Goal: Information Seeking & Learning: Learn about a topic

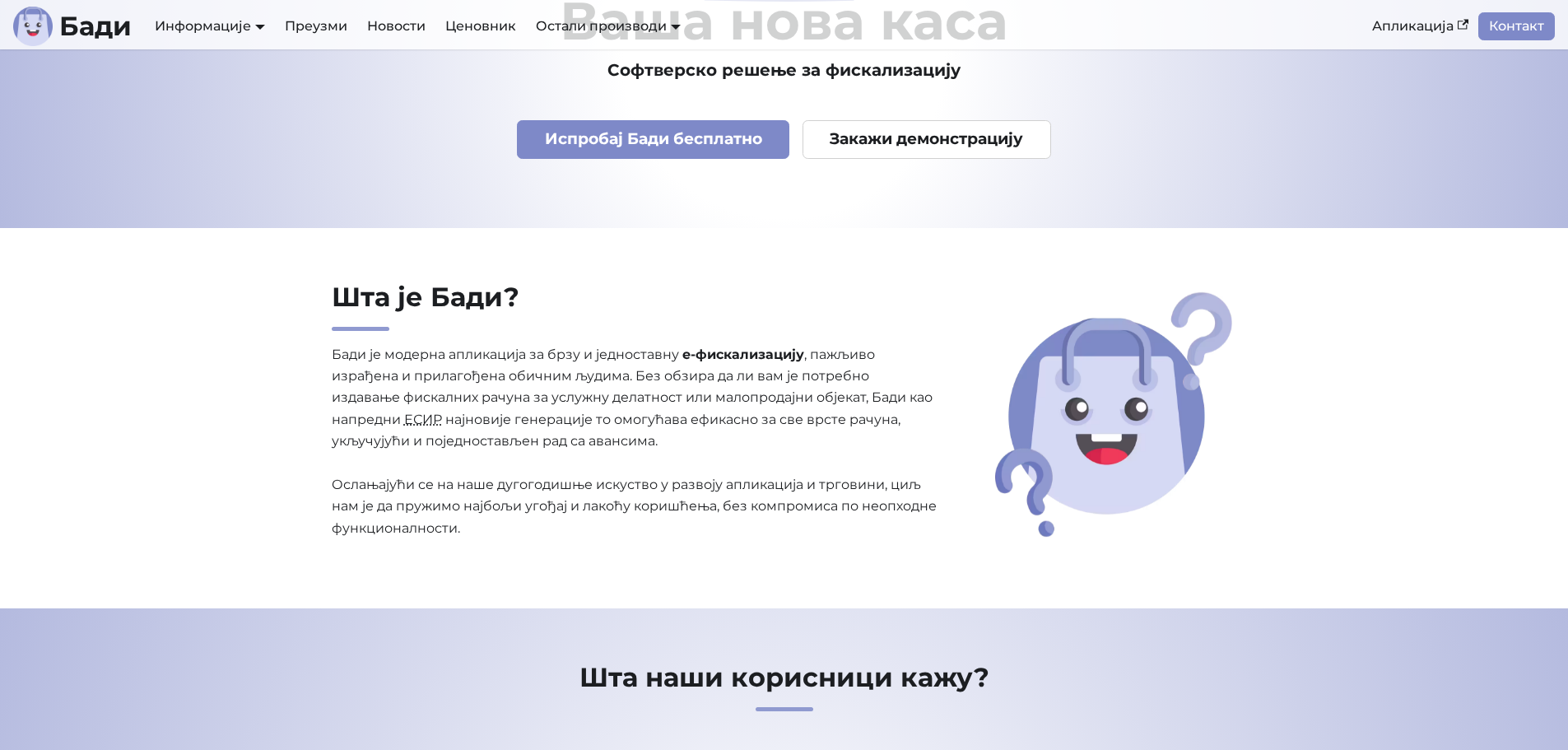
scroll to position [165, 0]
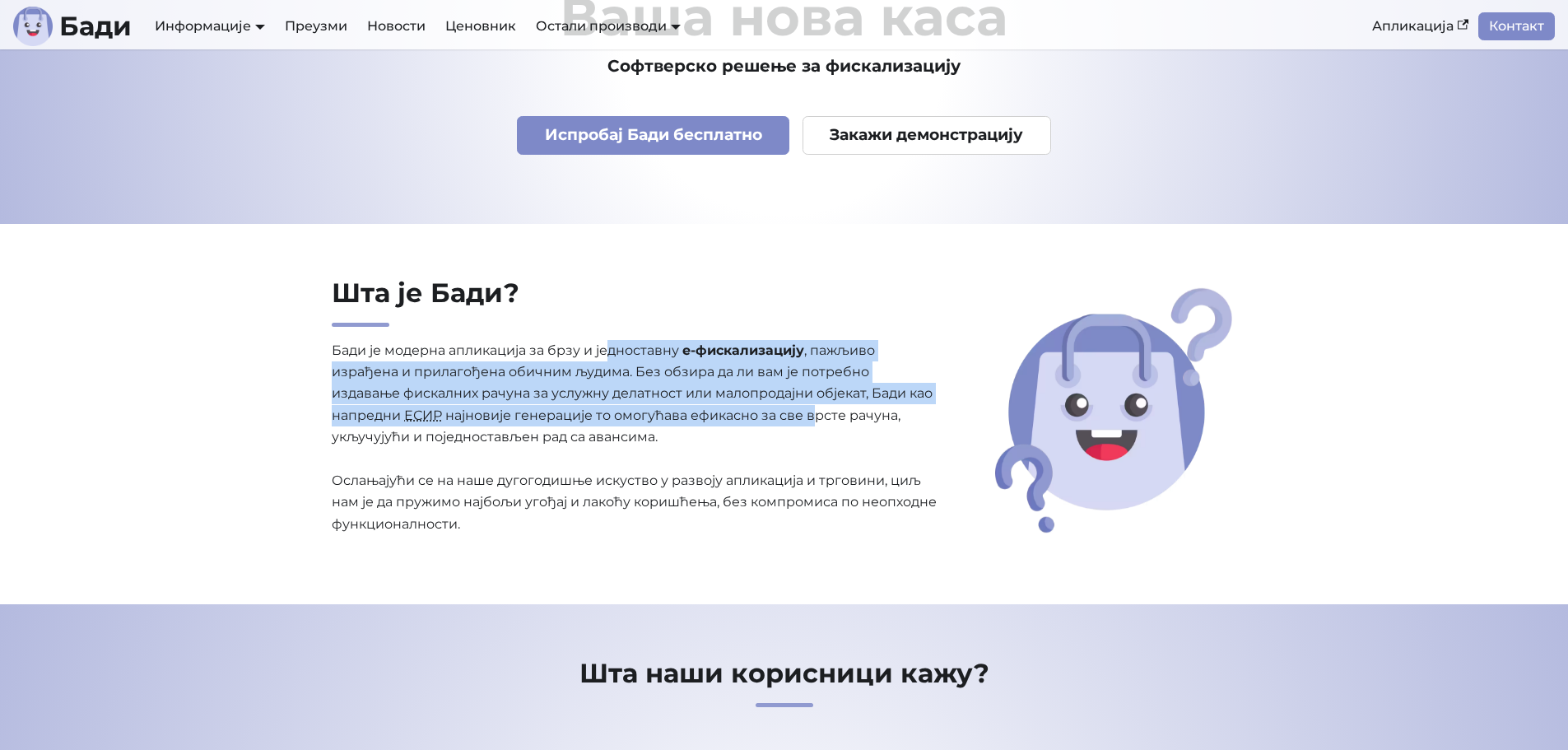
drag, startPoint x: 611, startPoint y: 356, endPoint x: 809, endPoint y: 418, distance: 207.5
click at [812, 418] on p "Бади је модерна апликација за брзу и једноставну е-фискализацију , пажљиво изра…" at bounding box center [635, 437] width 608 height 196
click at [805, 419] on p "Бади је модерна апликација за брзу и једноставну е-фискализацију , пажљиво изра…" at bounding box center [635, 437] width 608 height 196
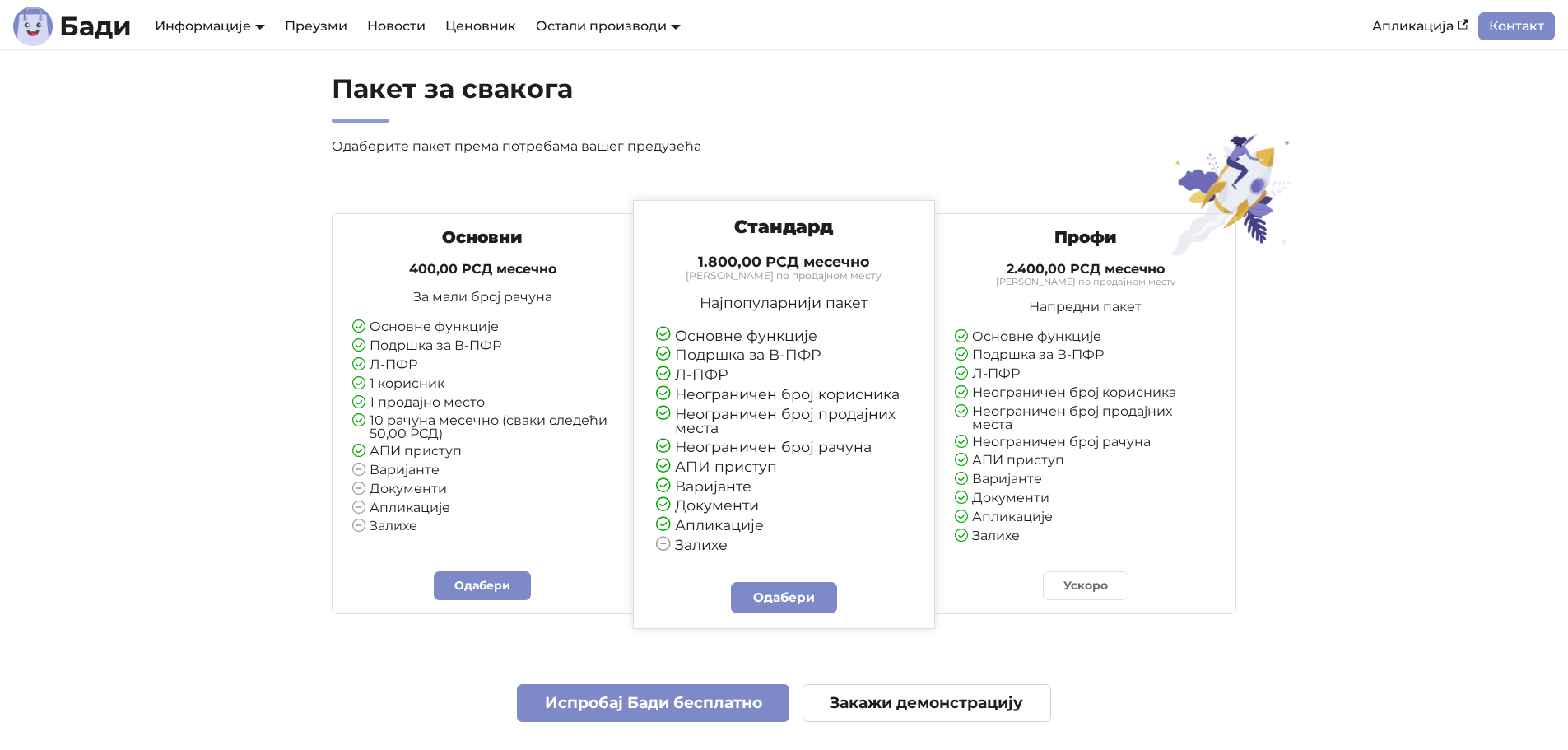
scroll to position [3731, 0]
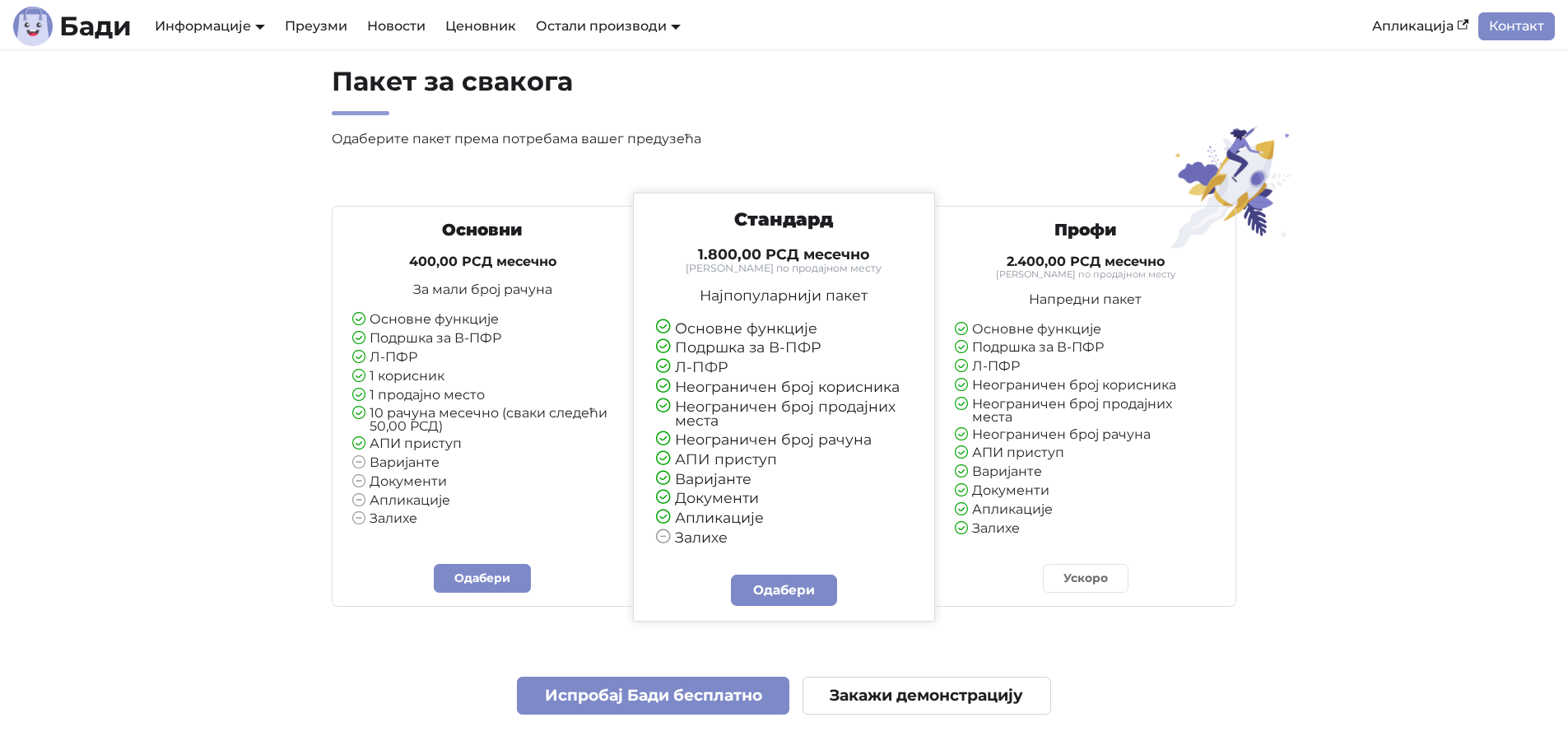
click at [431, 391] on li "1 продајно место" at bounding box center [483, 396] width 261 height 15
drag, startPoint x: 376, startPoint y: 319, endPoint x: 478, endPoint y: 319, distance: 102.0
click at [479, 317] on li "Основне функције" at bounding box center [483, 320] width 261 height 15
click at [444, 347] on li "Подршка за В-ПФР" at bounding box center [483, 339] width 261 height 15
drag, startPoint x: 375, startPoint y: 397, endPoint x: 477, endPoint y: 394, distance: 102.0
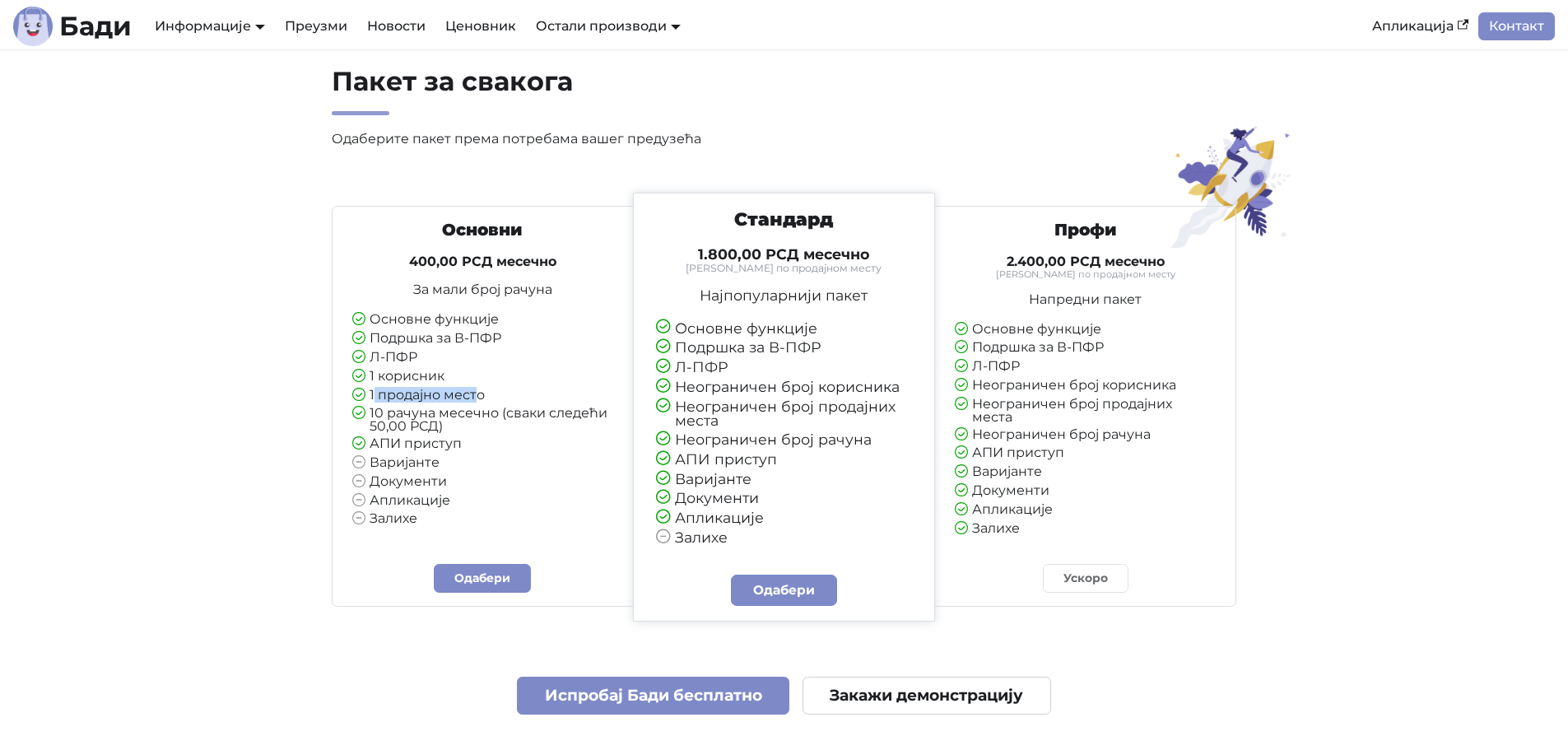
click at [477, 394] on li "1 продајно место" at bounding box center [483, 396] width 261 height 15
drag, startPoint x: 430, startPoint y: 412, endPoint x: 535, endPoint y: 412, distance: 105.0
click at [535, 412] on li "10 рачуна месечно (сваки следећи 50,00 РСД)" at bounding box center [483, 420] width 261 height 27
drag, startPoint x: 372, startPoint y: 411, endPoint x: 478, endPoint y: 452, distance: 113.7
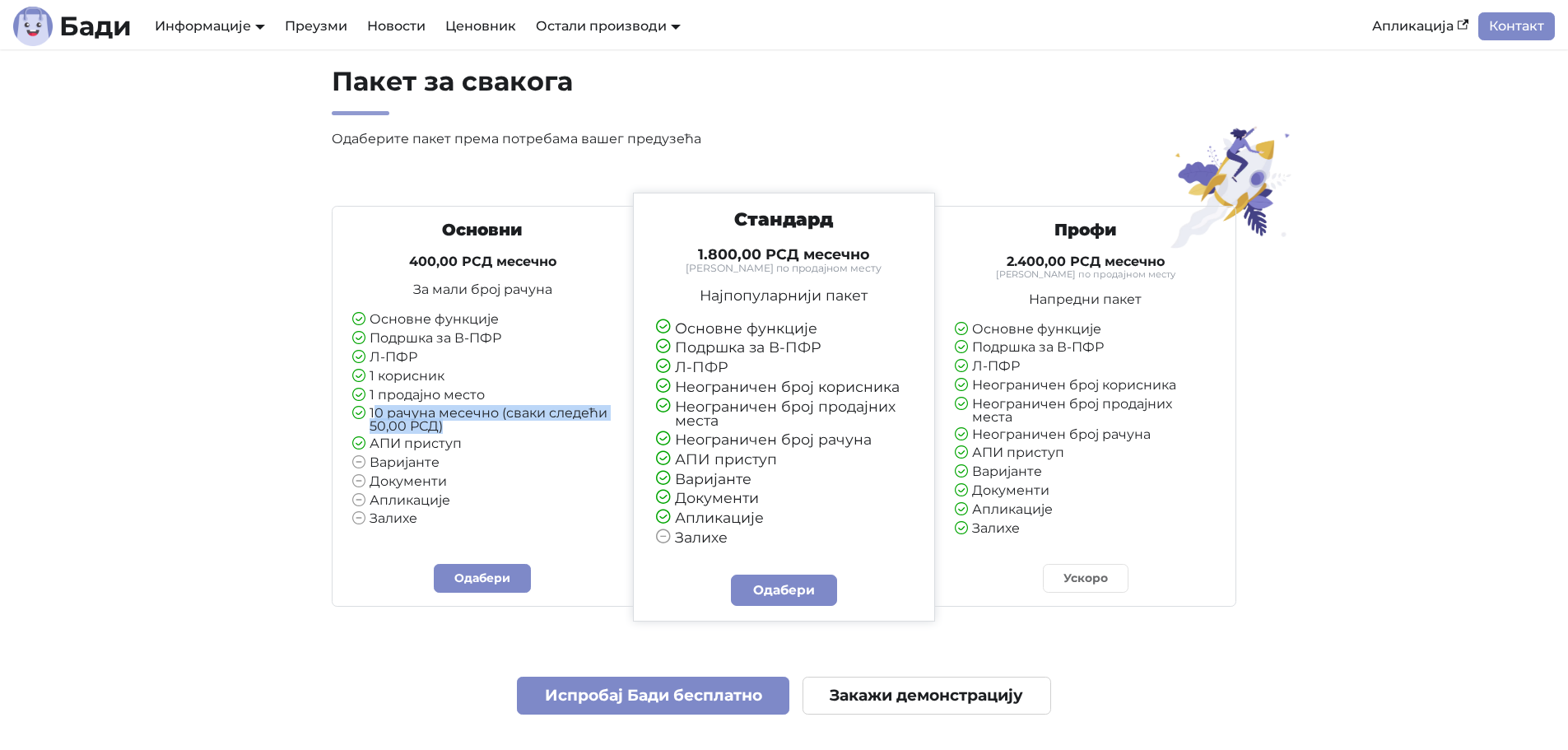
click at [478, 452] on ul "Основне функције Подршка за В-ПФР Л-ПФР 1 корисник 1 продајно место 10 рачуна м…" at bounding box center [483, 420] width 261 height 214
click at [440, 461] on li "Варијанте" at bounding box center [483, 463] width 261 height 15
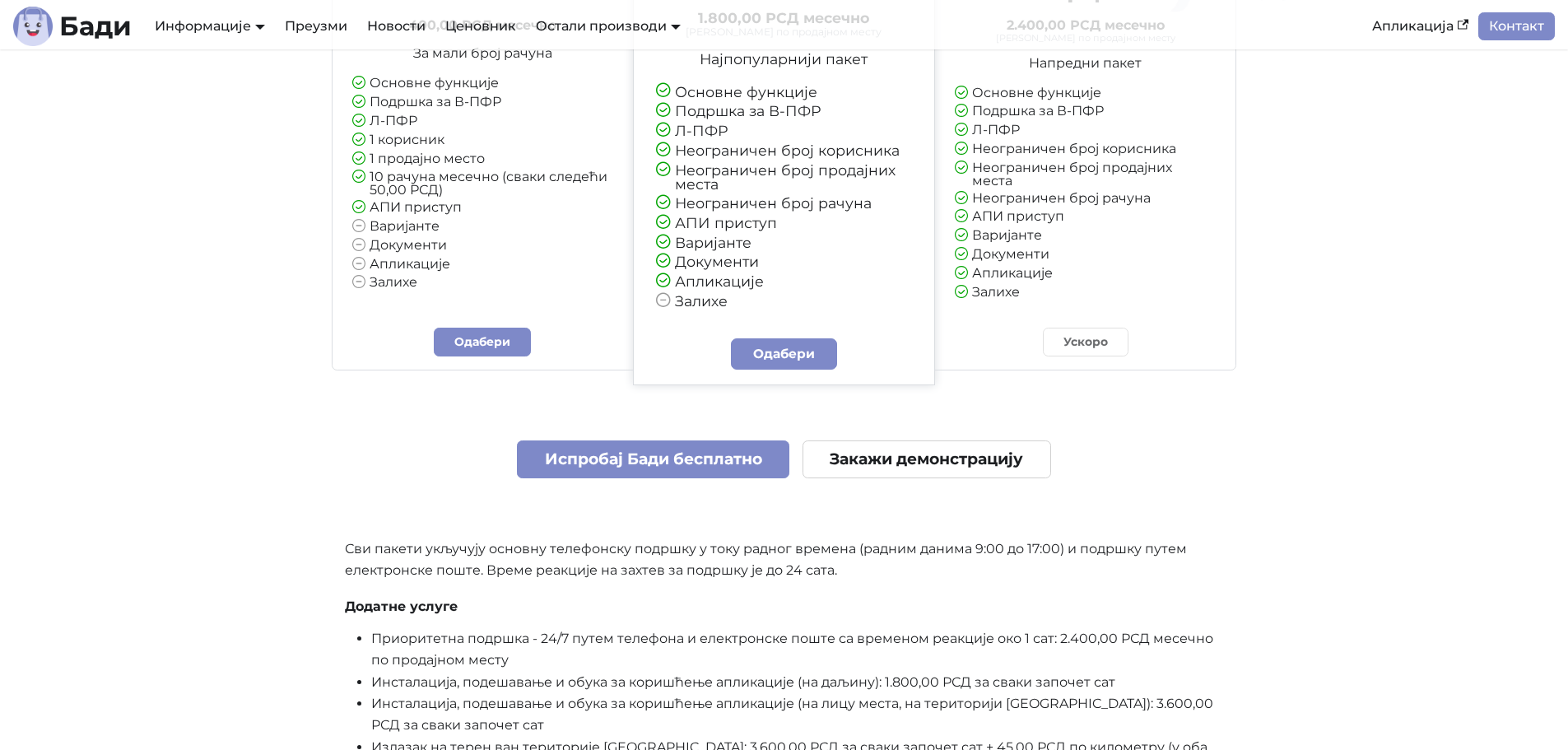
scroll to position [4143, 0]
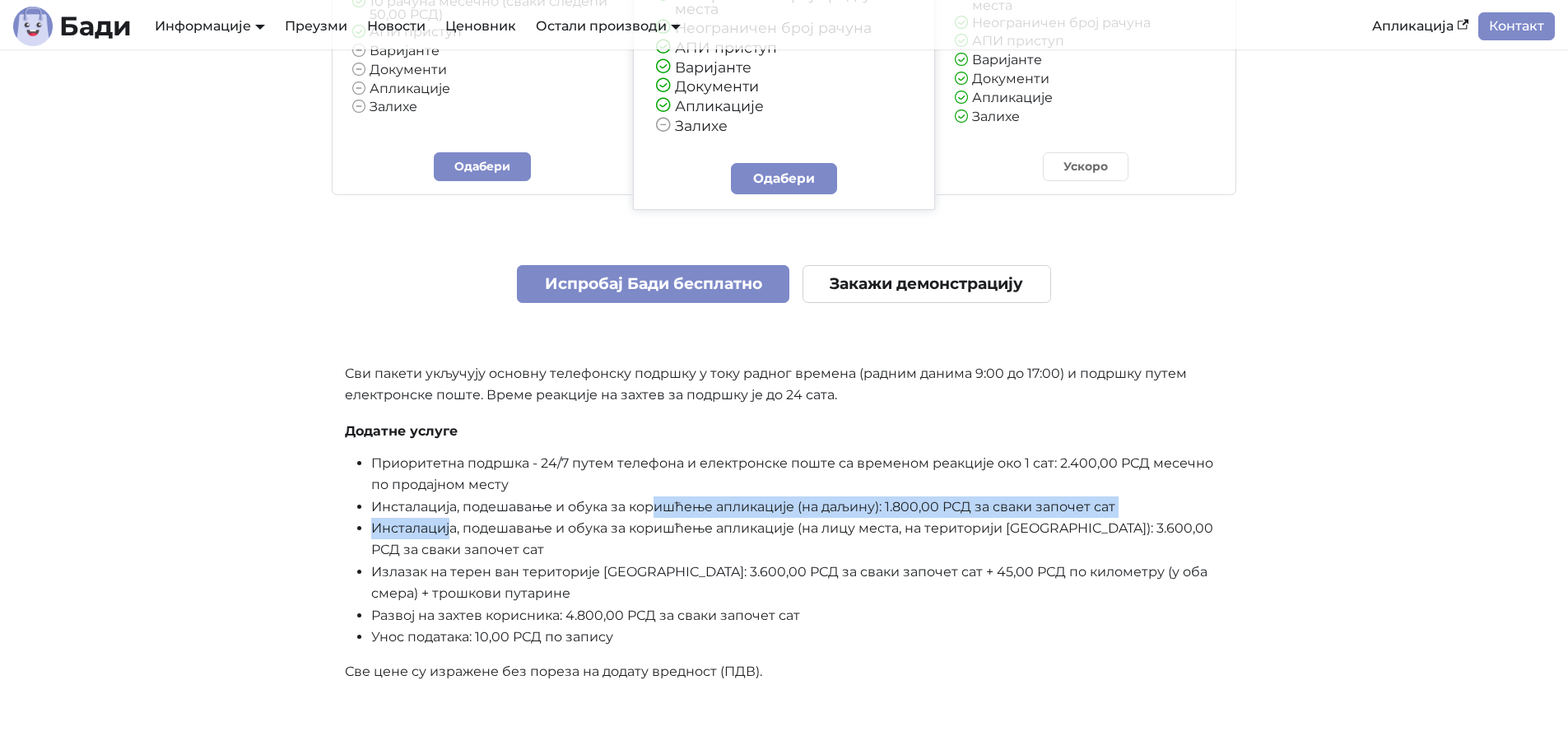
drag, startPoint x: 462, startPoint y: 518, endPoint x: 652, endPoint y: 503, distance: 190.6
click at [652, 503] on ul "Приоритетна подршка - 24/7 путем телефона и електронске поште са временом реакц…" at bounding box center [784, 550] width 879 height 196
click at [652, 503] on li "Инсталација, подешавање и обука за коришћење апликације (на даљину): 1.800,00 Р…" at bounding box center [797, 507] width 853 height 22
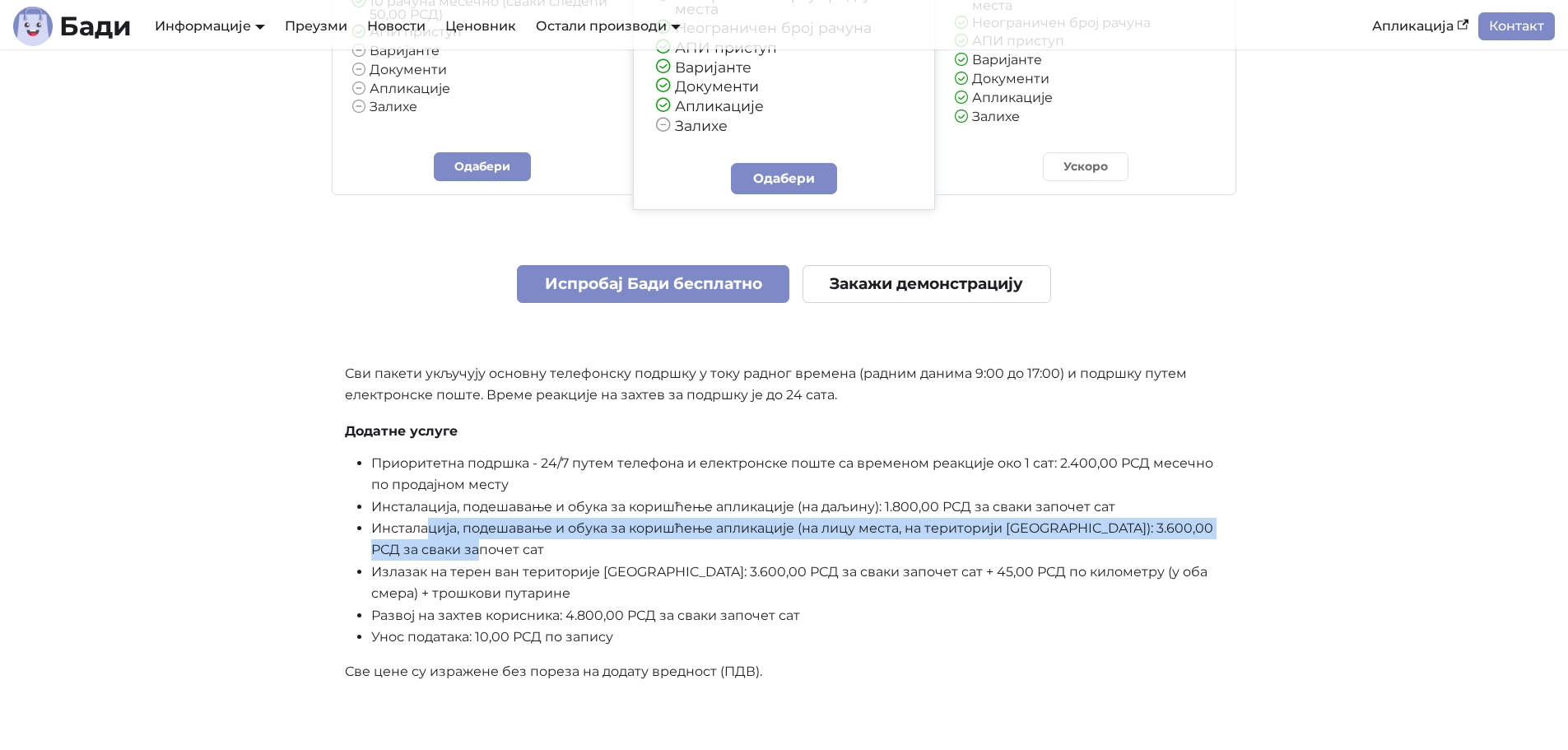
drag, startPoint x: 429, startPoint y: 537, endPoint x: 716, endPoint y: 559, distance: 287.8
click at [716, 559] on li "Инсталација, подешавање и обука за коришћење апликације (на лицу места, на тери…" at bounding box center [797, 540] width 853 height 44
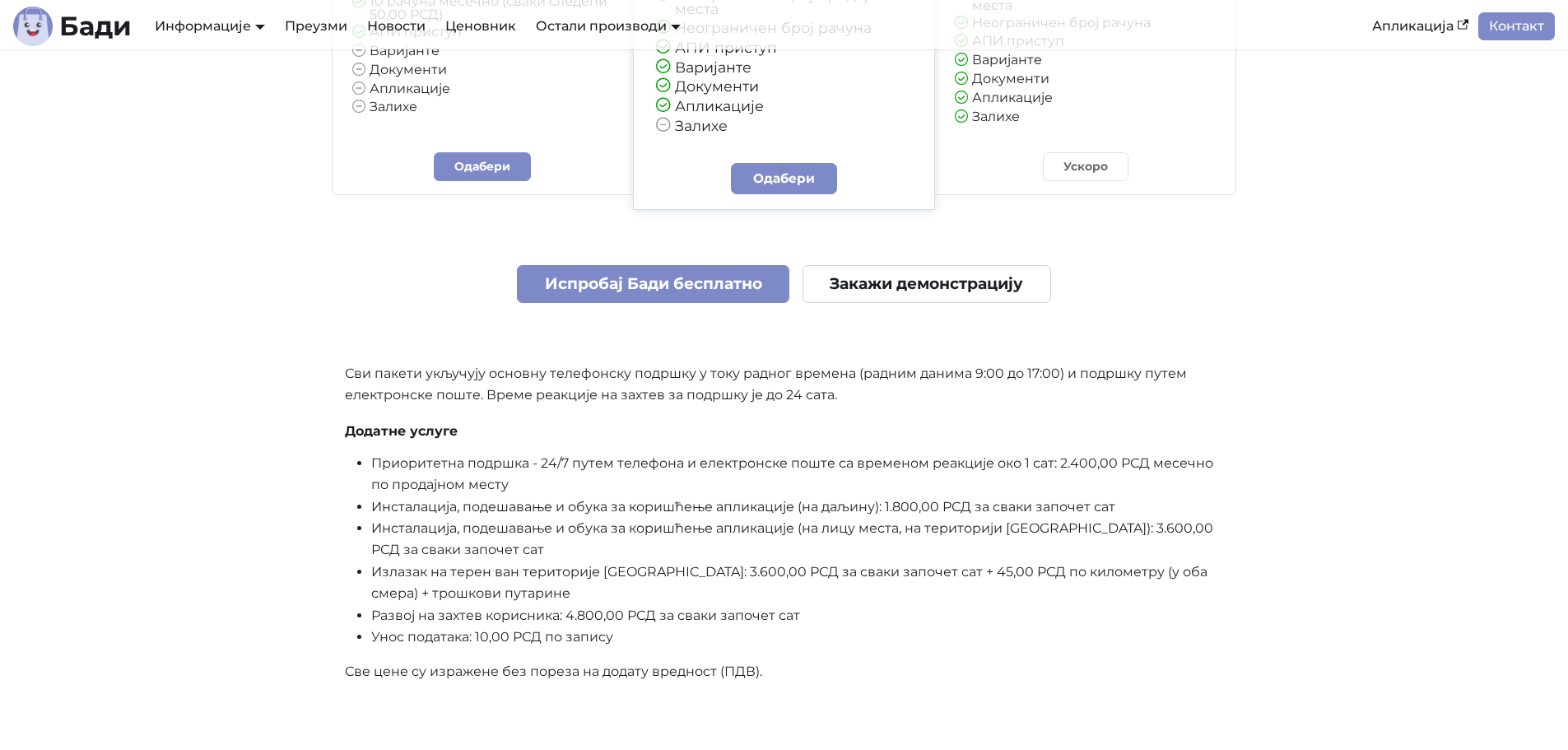
click at [545, 641] on li "Унос података: 10,00 РСД по запису" at bounding box center [797, 637] width 853 height 22
drag, startPoint x: 428, startPoint y: 616, endPoint x: 783, endPoint y: 605, distance: 355.2
click at [780, 605] on li "Развој на захтев корисника: 4.800,00 РСД за сваки започет сат" at bounding box center [797, 616] width 853 height 22
click at [784, 605] on li "Развој на захтев корисника: 4.800,00 РСД за сваки започет сат" at bounding box center [797, 616] width 853 height 22
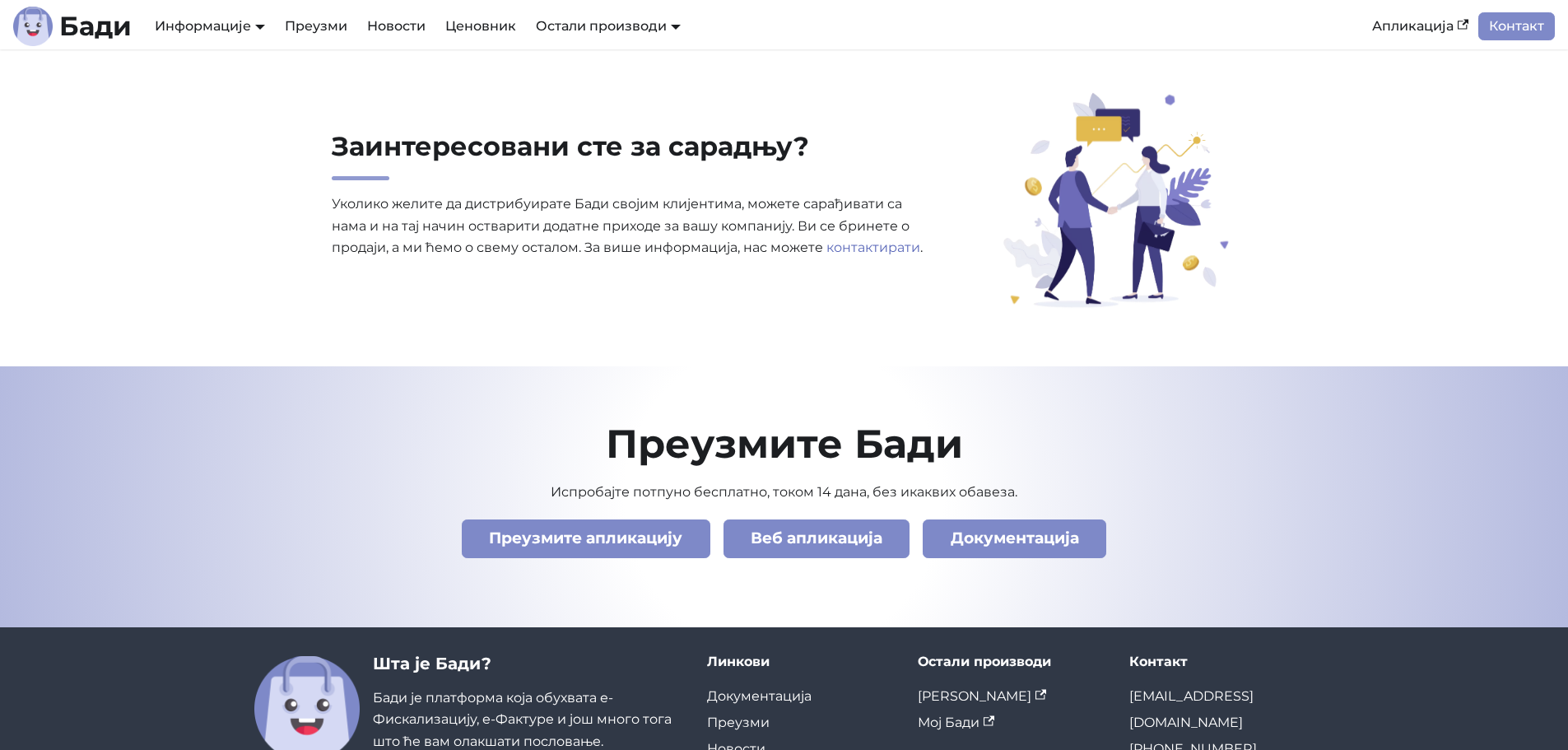
scroll to position [5625, 0]
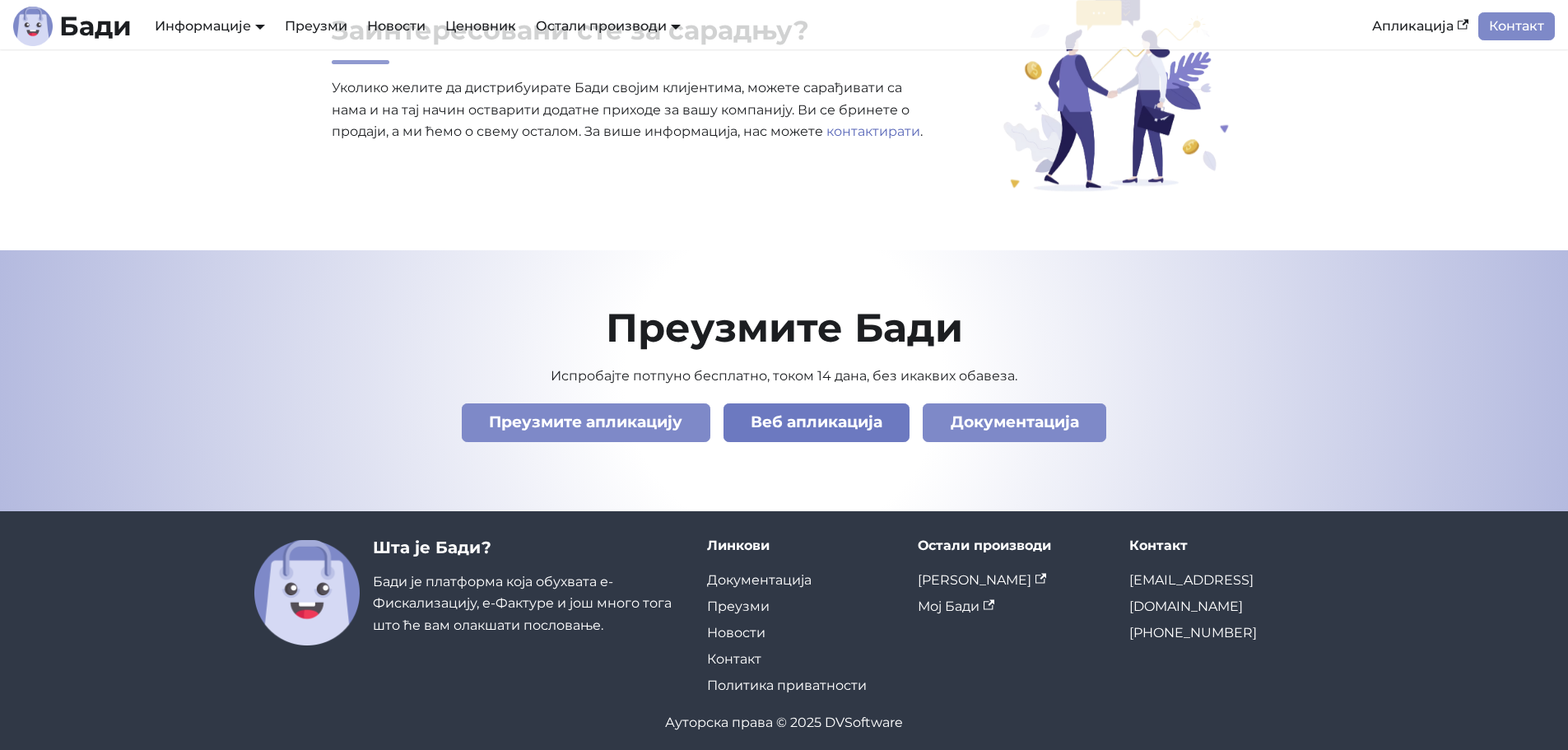
click at [802, 417] on link "Веб апликација" at bounding box center [816, 422] width 187 height 39
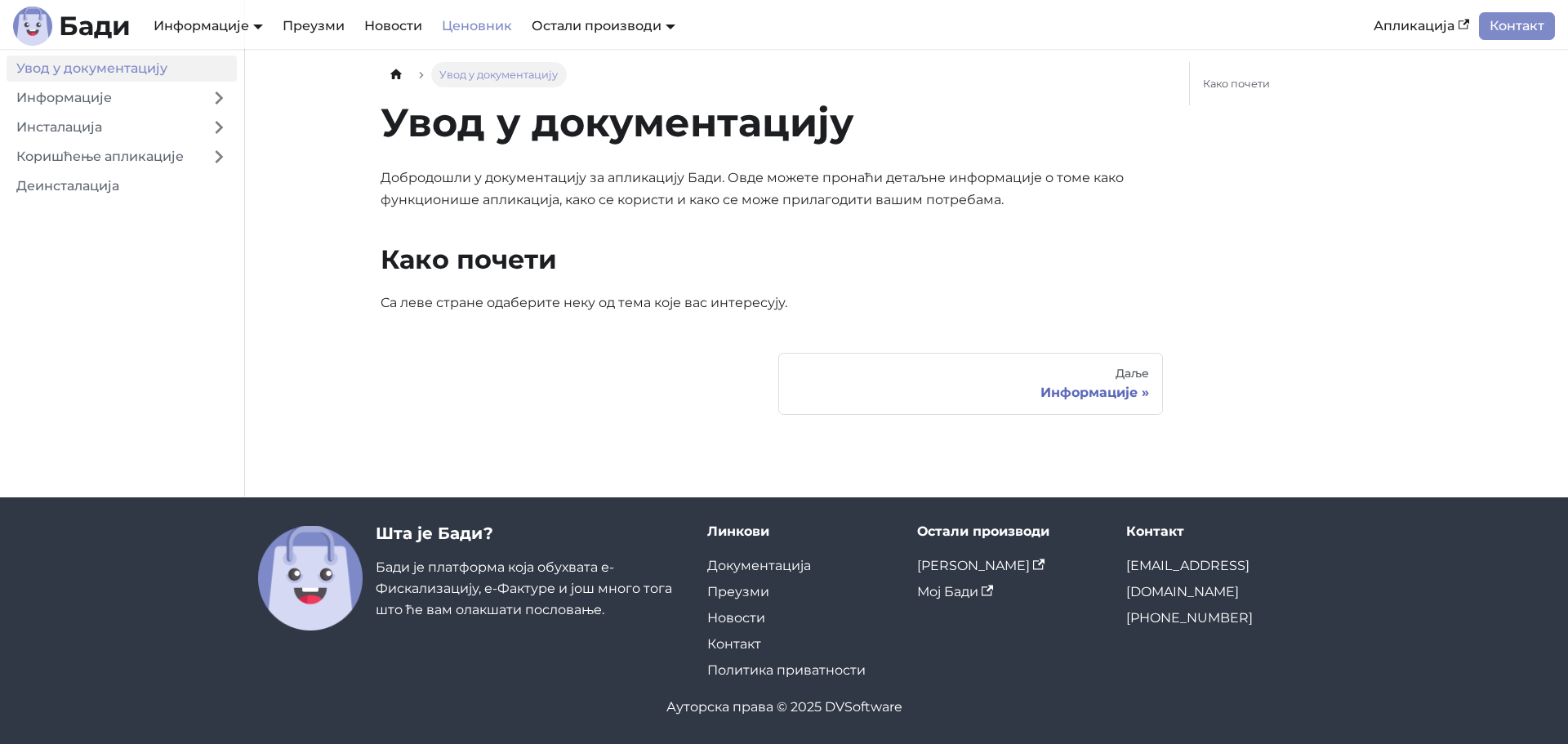
click at [471, 27] on link "Ценовник" at bounding box center [476, 26] width 90 height 27
